Goal: Contribute content: Contribute content

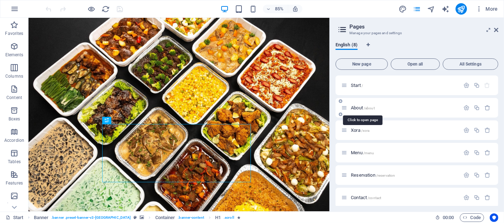
click at [358, 107] on span "About /about" at bounding box center [363, 107] width 24 height 5
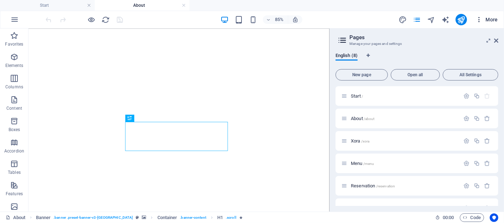
click at [496, 22] on span "More" at bounding box center [487, 19] width 22 height 7
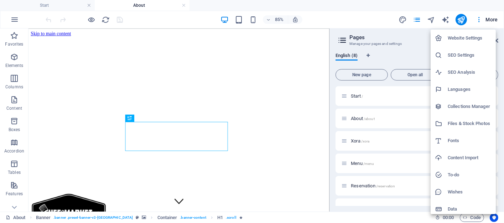
click at [488, 20] on div at bounding box center [252, 111] width 504 height 223
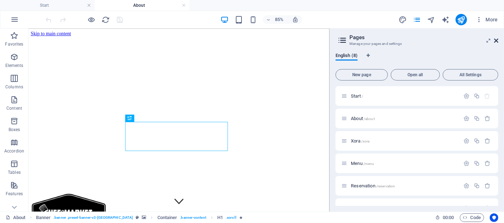
click at [496, 41] on icon at bounding box center [496, 41] width 4 height 6
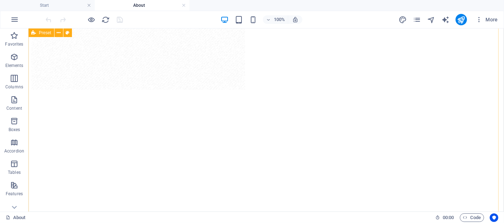
scroll to position [855, 0]
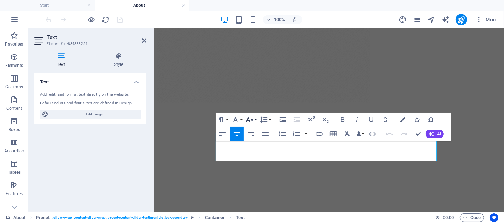
scroll to position [884, 0]
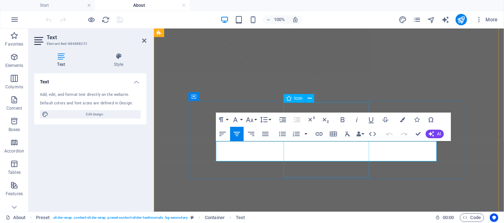
drag, startPoint x: 221, startPoint y: 143, endPoint x: 333, endPoint y: 150, distance: 112.1
drag, startPoint x: 221, startPoint y: 144, endPoint x: 303, endPoint y: 150, distance: 82.2
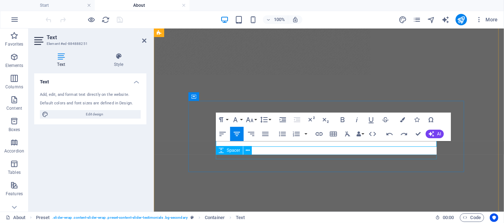
scroll to position [884, 0]
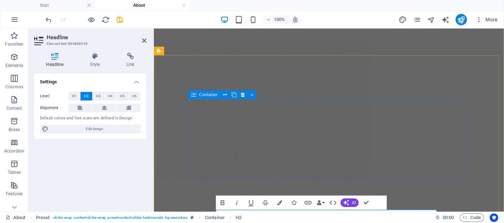
scroll to position [848, 0]
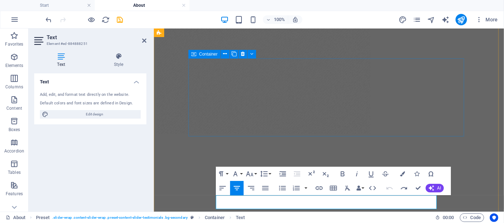
scroll to position [812, 0]
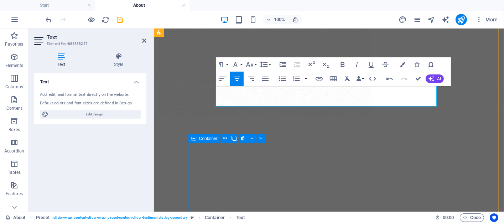
scroll to position [841, 0]
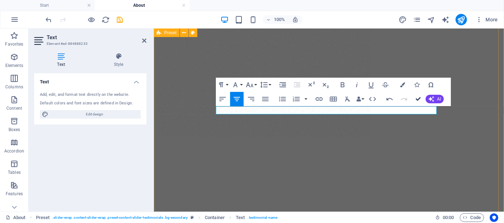
scroll to position [770, 0]
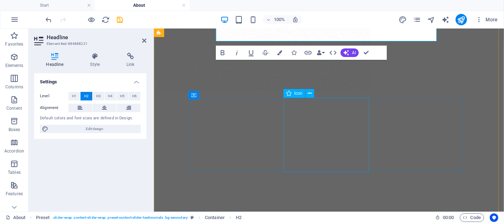
scroll to position [877, 0]
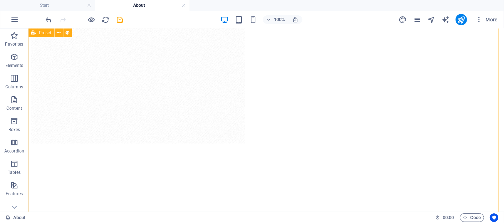
scroll to position [847, 0]
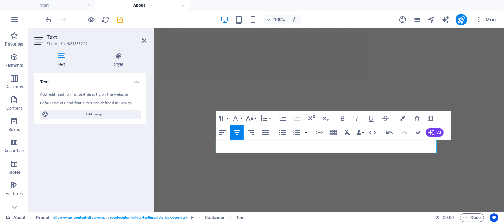
scroll to position [877, 0]
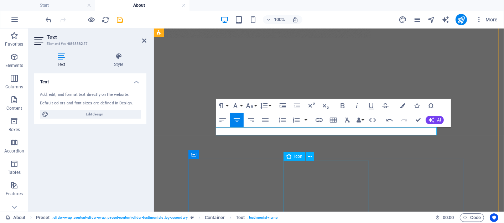
scroll to position [983, 0]
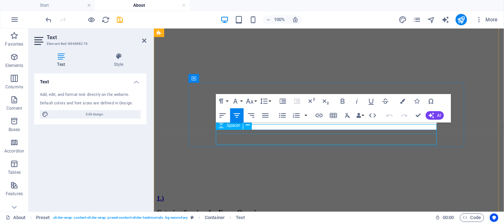
scroll to position [982, 0]
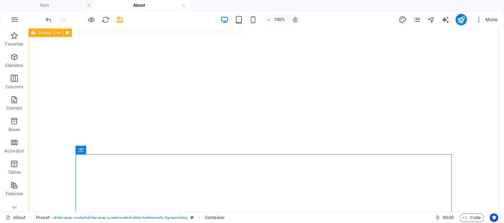
scroll to position [1015, 0]
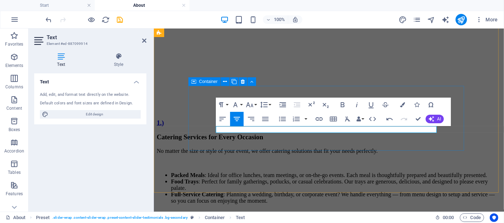
scroll to position [1062, 0]
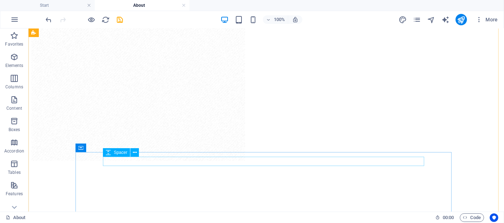
scroll to position [760, 0]
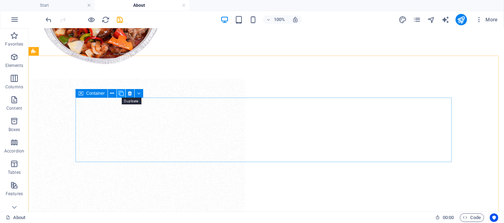
click at [121, 94] on icon at bounding box center [121, 93] width 5 height 7
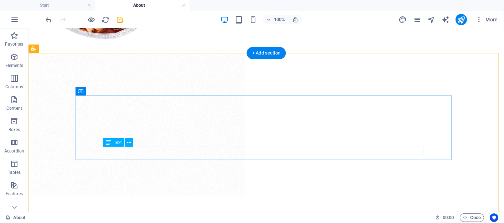
scroll to position [795, 0]
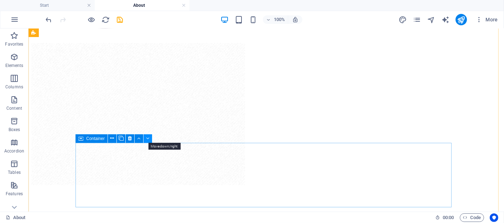
click at [147, 138] on icon at bounding box center [147, 138] width 3 height 7
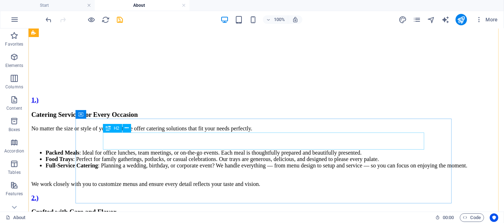
scroll to position [1046, 0]
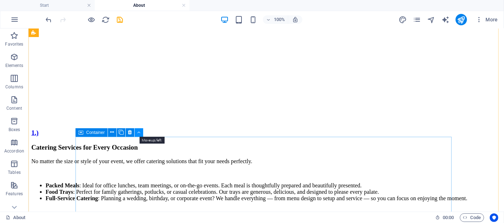
click at [140, 131] on icon at bounding box center [139, 132] width 3 height 7
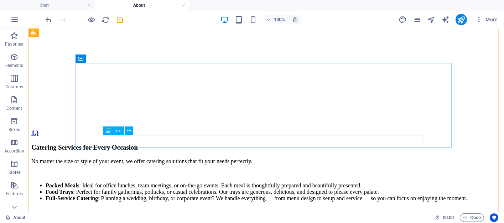
scroll to position [975, 0]
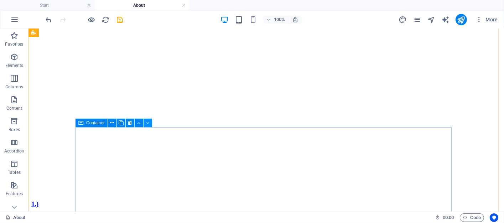
click at [147, 123] on icon at bounding box center [147, 122] width 3 height 7
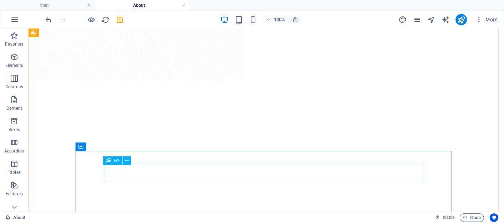
scroll to position [868, 0]
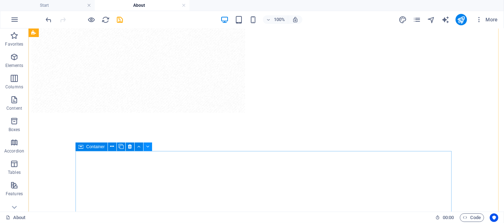
click at [148, 147] on icon at bounding box center [147, 146] width 3 height 7
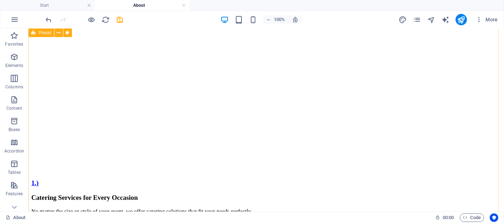
scroll to position [984, 0]
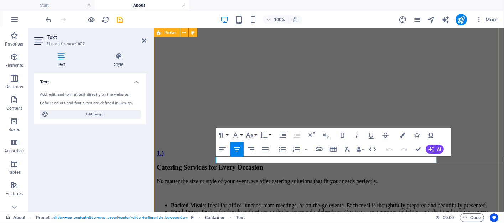
scroll to position [1029, 0]
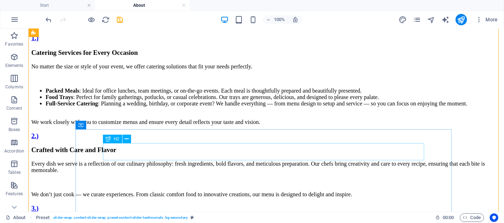
scroll to position [1050, 0]
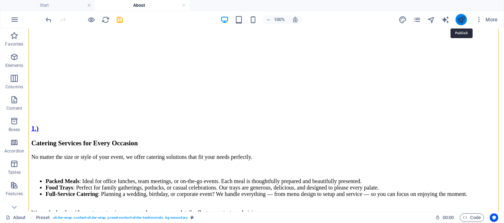
click at [463, 20] on icon "publish" at bounding box center [461, 20] width 8 height 8
